Goal: Find contact information: Find contact information

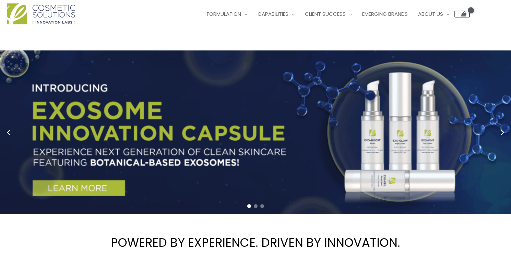
scroll to position [12, 0]
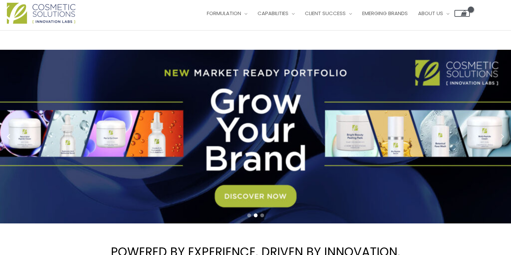
click at [502, 136] on icon "Next slide" at bounding box center [502, 136] width 3 height 5
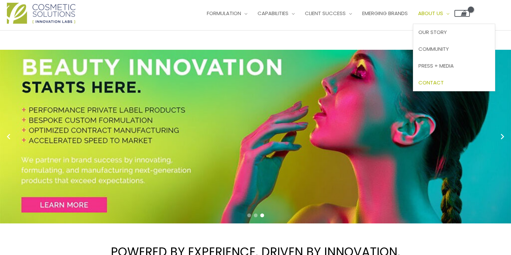
click at [444, 85] on span "Contact" at bounding box center [430, 82] width 25 height 7
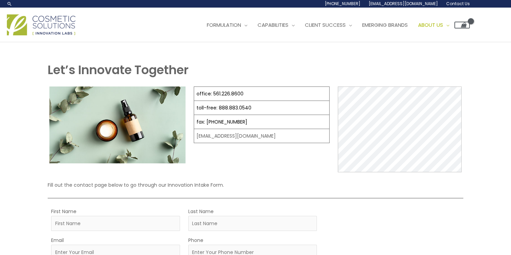
click at [27, 27] on img at bounding box center [41, 24] width 69 height 21
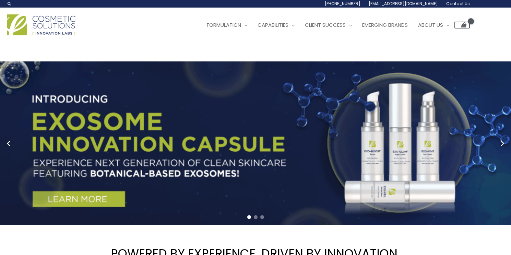
click at [502, 143] on circle "Next slide" at bounding box center [502, 144] width 10 height 10
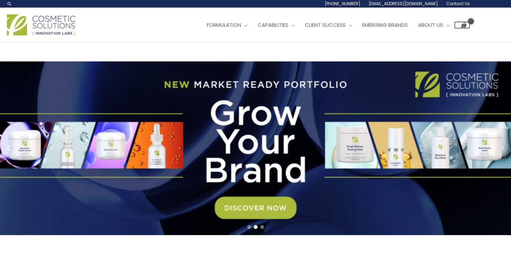
click at [502, 144] on circle "Next slide" at bounding box center [502, 149] width 10 height 10
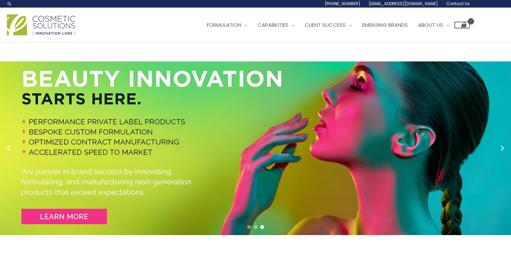
click at [502, 144] on circle "Next slide" at bounding box center [502, 149] width 10 height 10
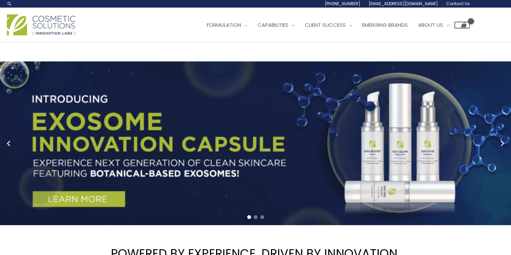
click at [502, 143] on circle "Next slide" at bounding box center [502, 144] width 10 height 10
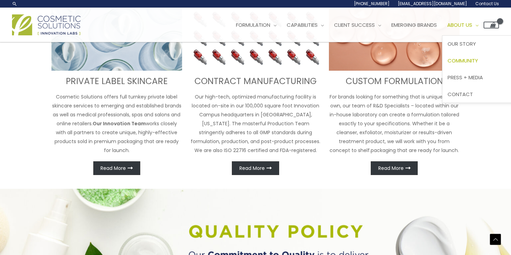
scroll to position [297, 0]
click at [469, 91] on span "Contact" at bounding box center [459, 94] width 25 height 7
